Goal: Task Accomplishment & Management: Manage account settings

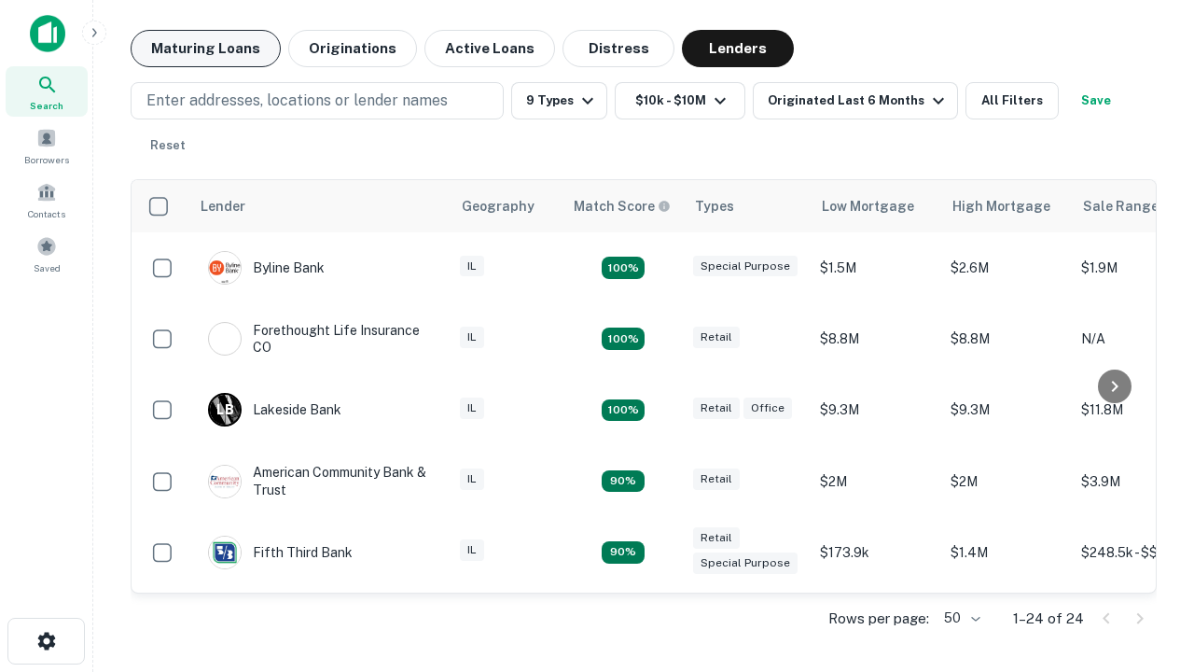
click at [205, 49] on button "Maturing Loans" at bounding box center [206, 48] width 150 height 37
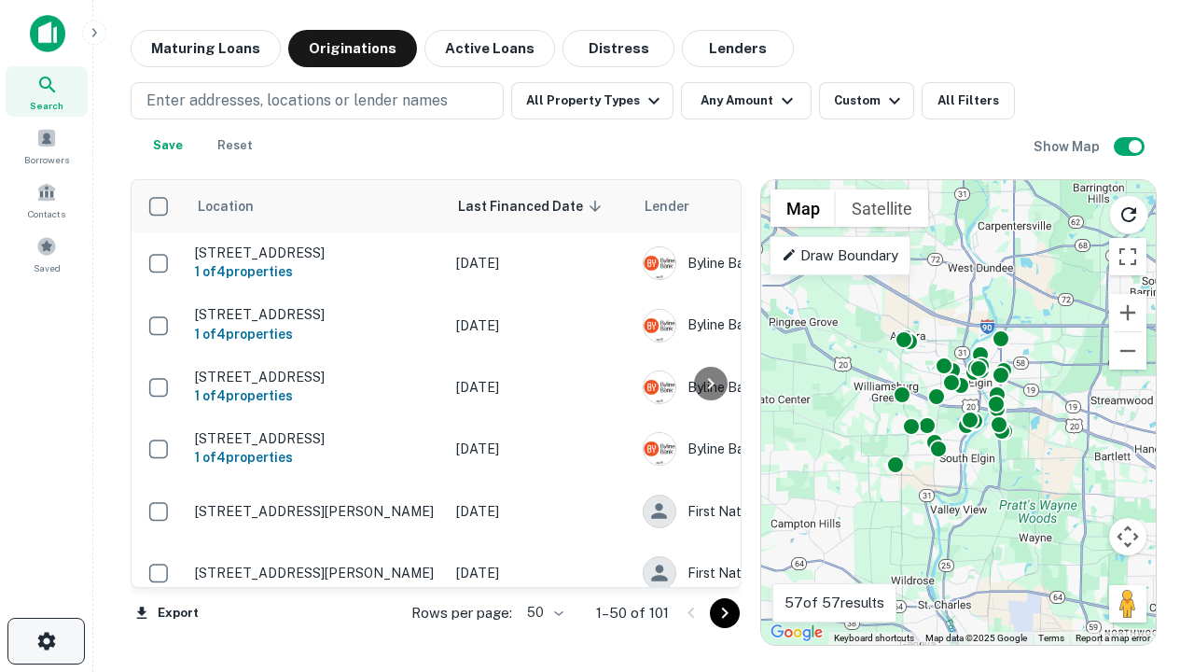
click at [46, 641] on icon "button" at bounding box center [46, 641] width 22 height 22
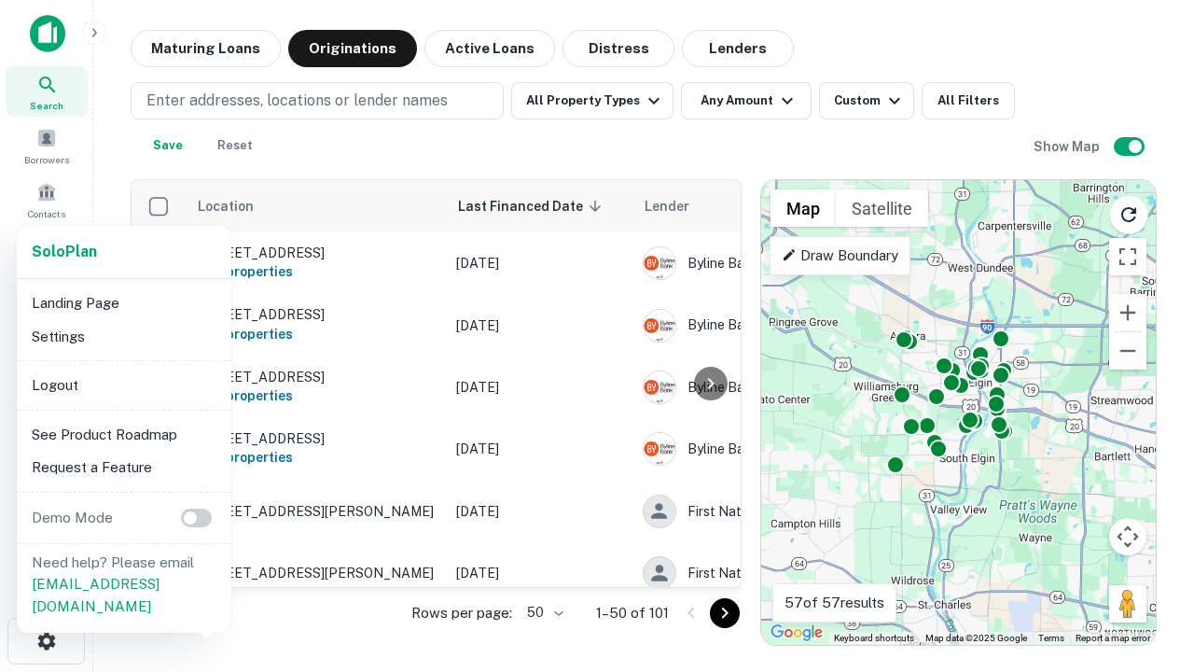
click at [123, 384] on li "Logout" at bounding box center [124, 385] width 200 height 34
